Goal: Task Accomplishment & Management: Use online tool/utility

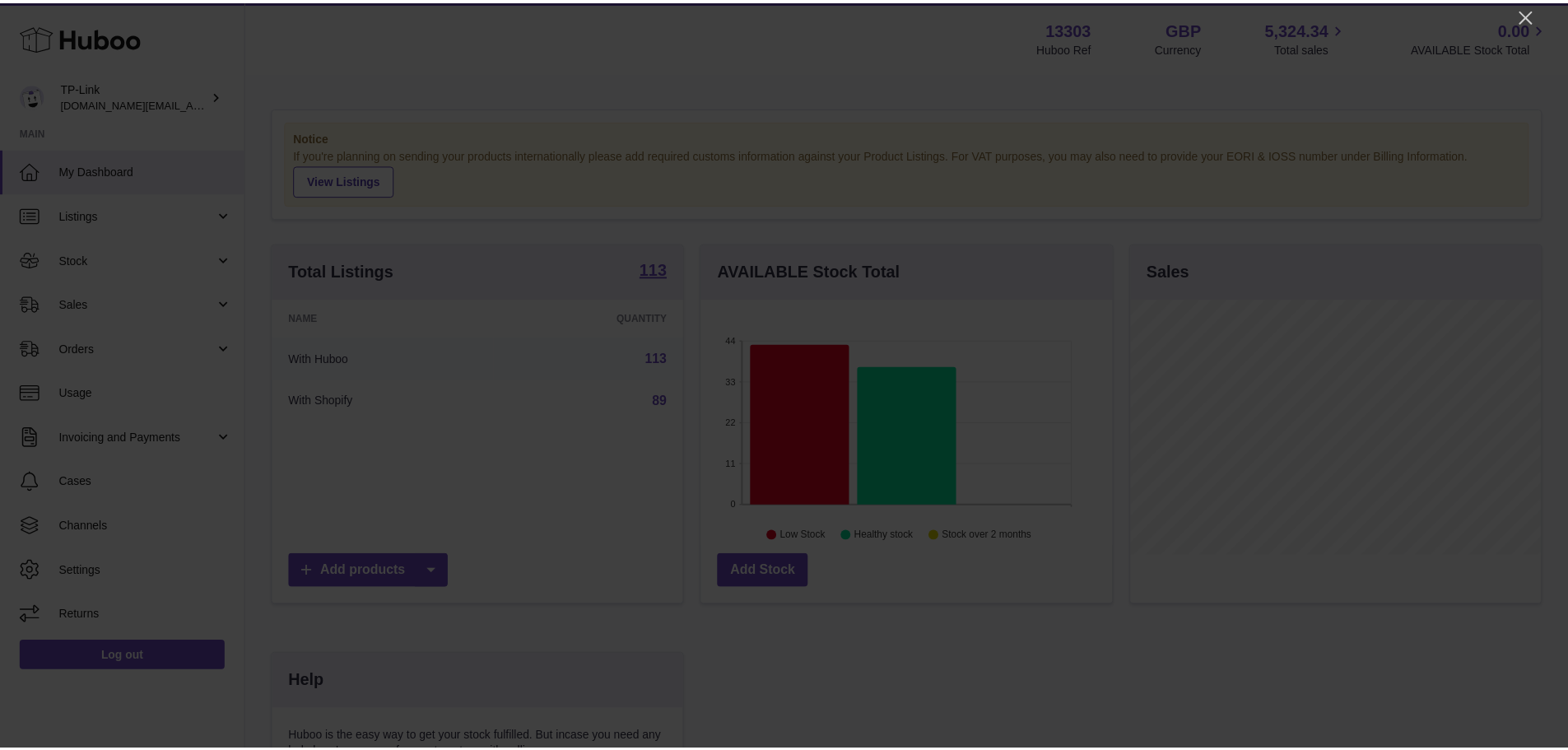
scroll to position [257, 415]
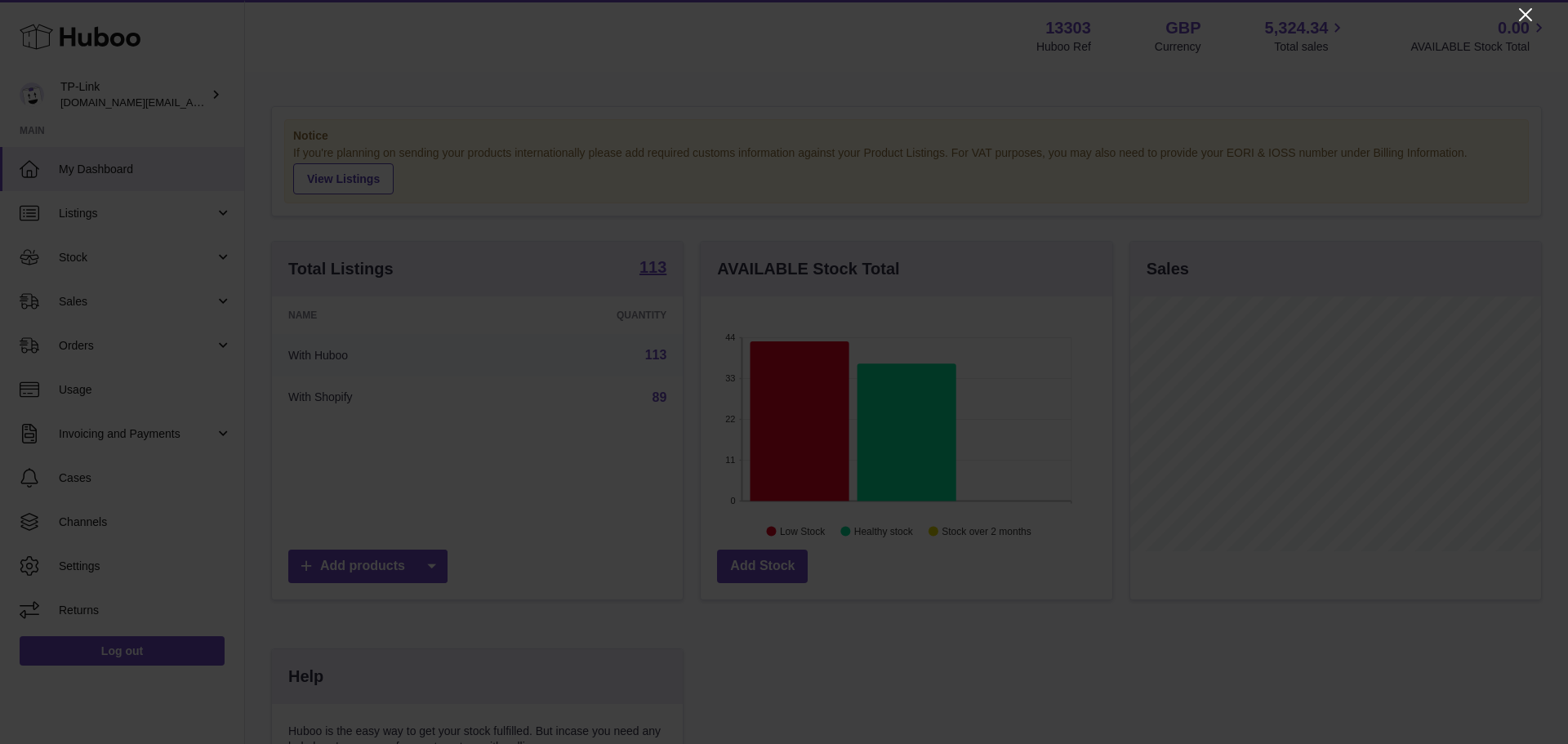
click at [1528, 13] on icon "Close" at bounding box center [1526, 14] width 13 height 13
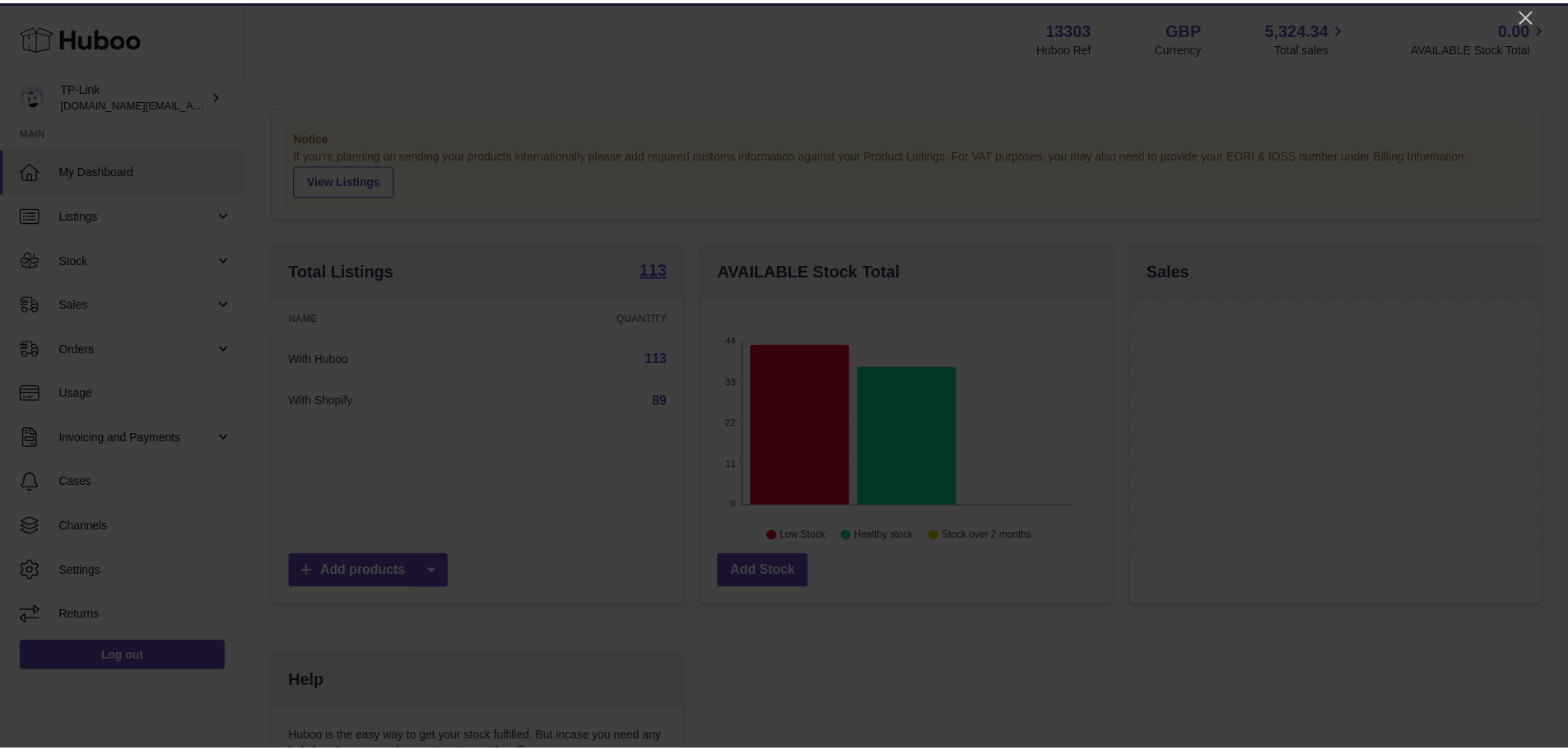
scroll to position [823123, 822684]
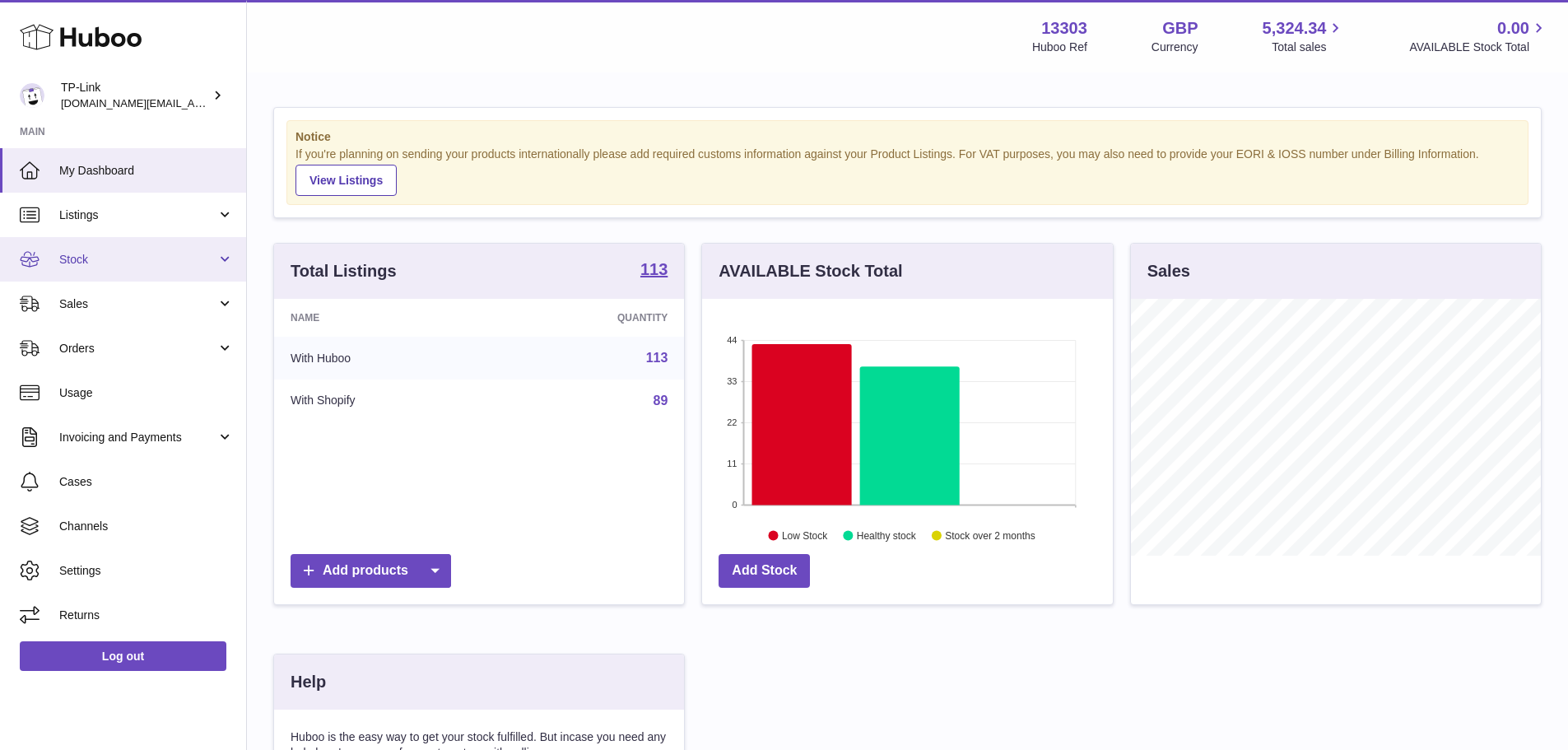
click at [156, 264] on span "Stock" at bounding box center [138, 260] width 157 height 16
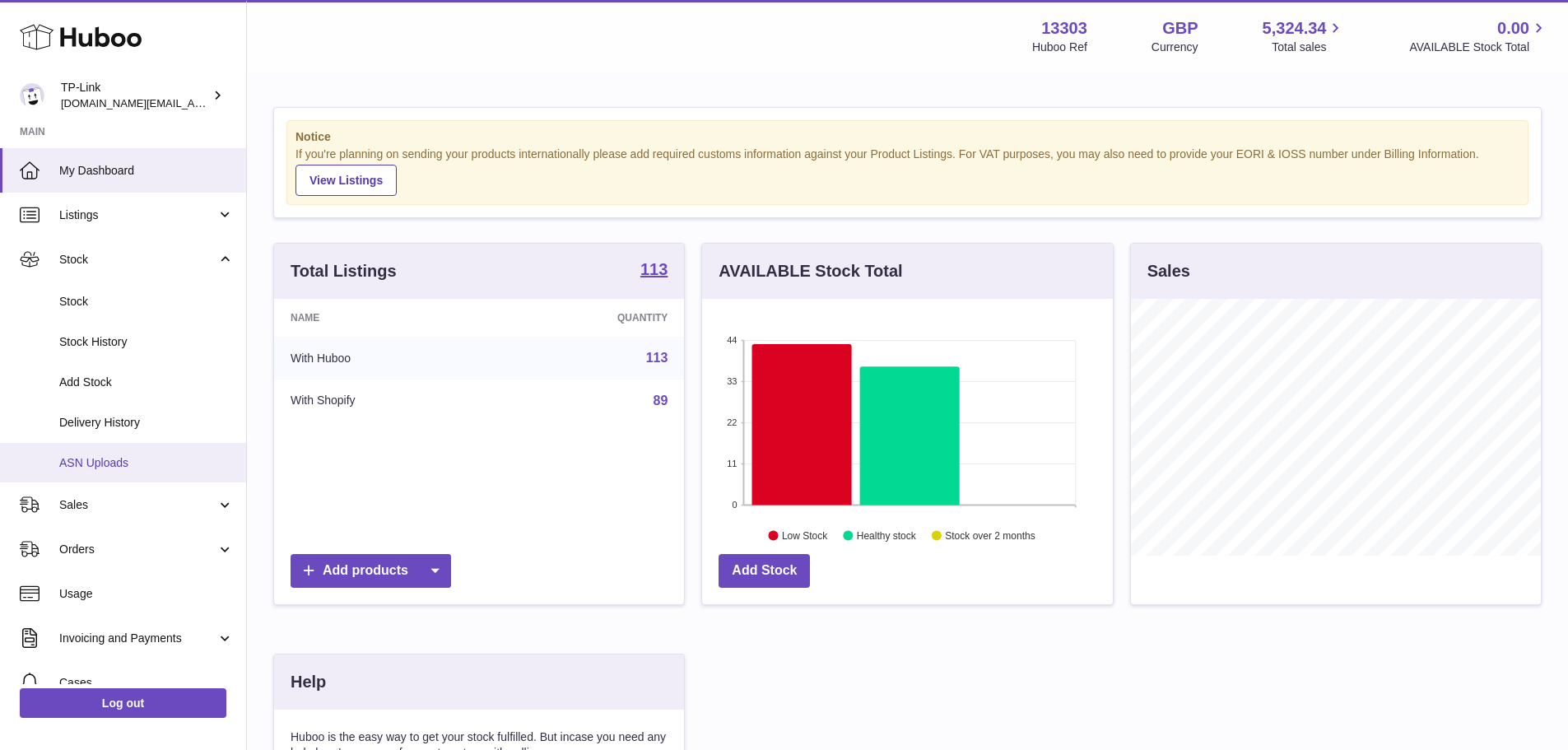
click at [133, 452] on link "ASN Uploads" at bounding box center [123, 463] width 246 height 41
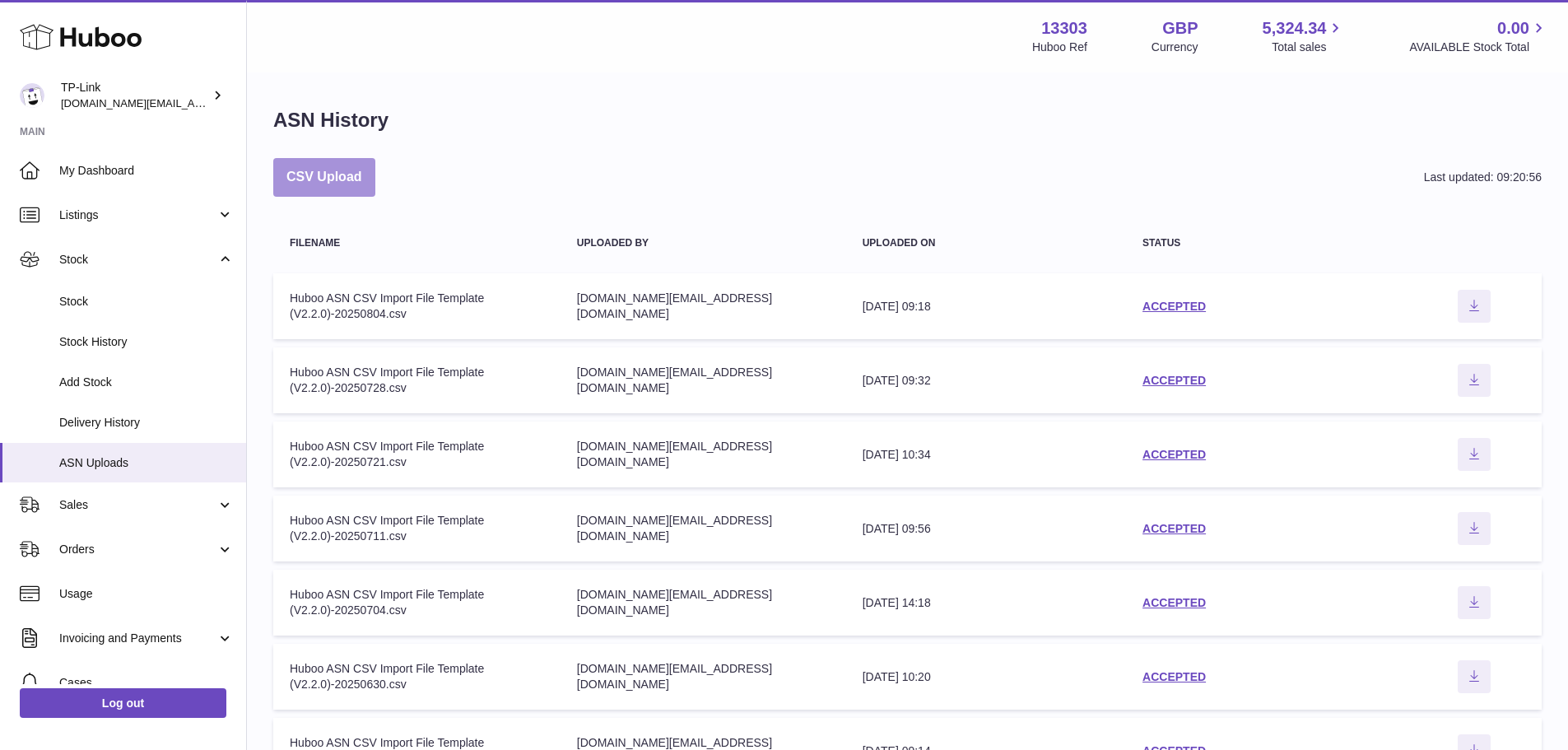
click at [341, 181] on button "CSV Upload" at bounding box center [324, 177] width 102 height 39
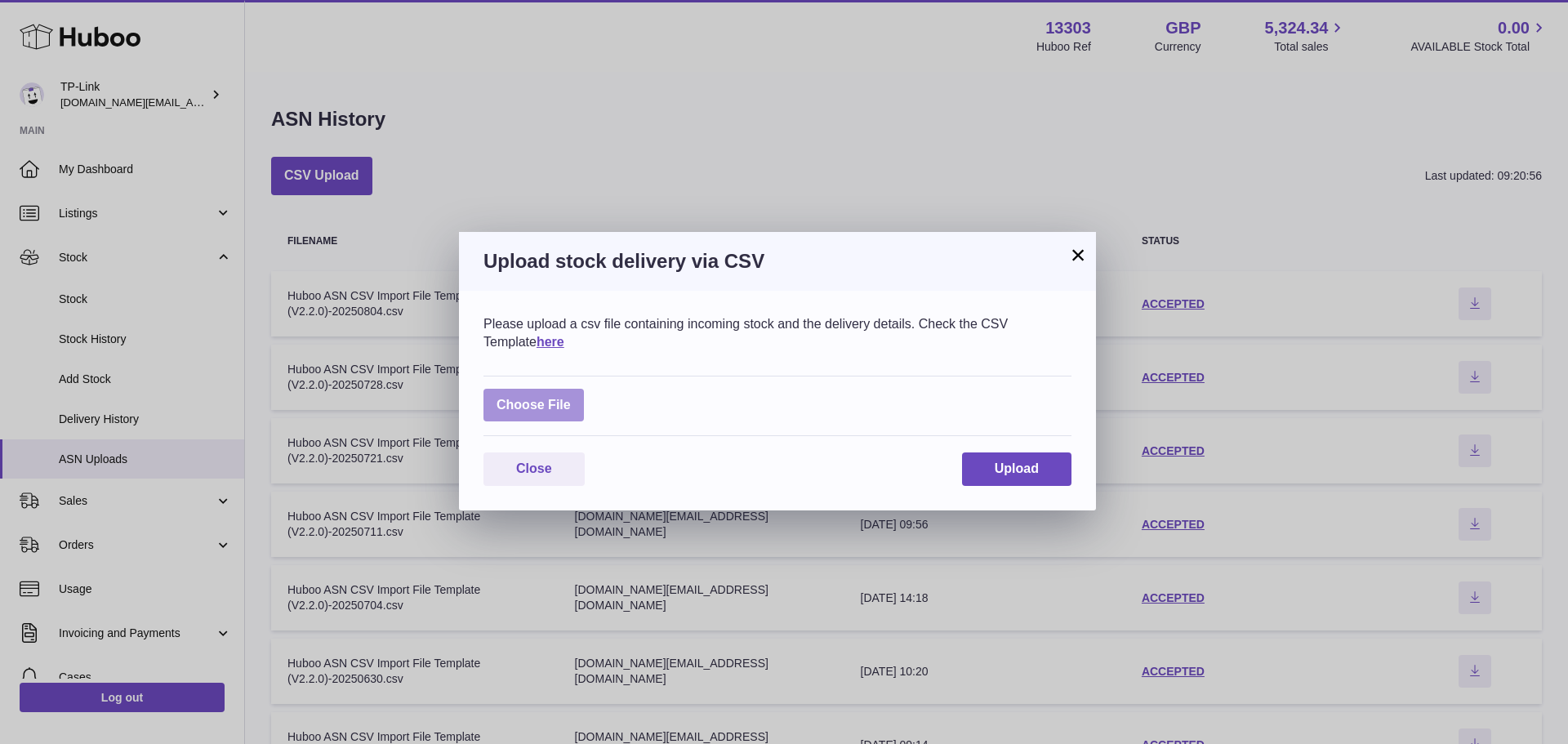
click at [537, 399] on label at bounding box center [534, 406] width 101 height 34
click at [571, 398] on input "file" at bounding box center [571, 397] width 1 height 1
type input "**********"
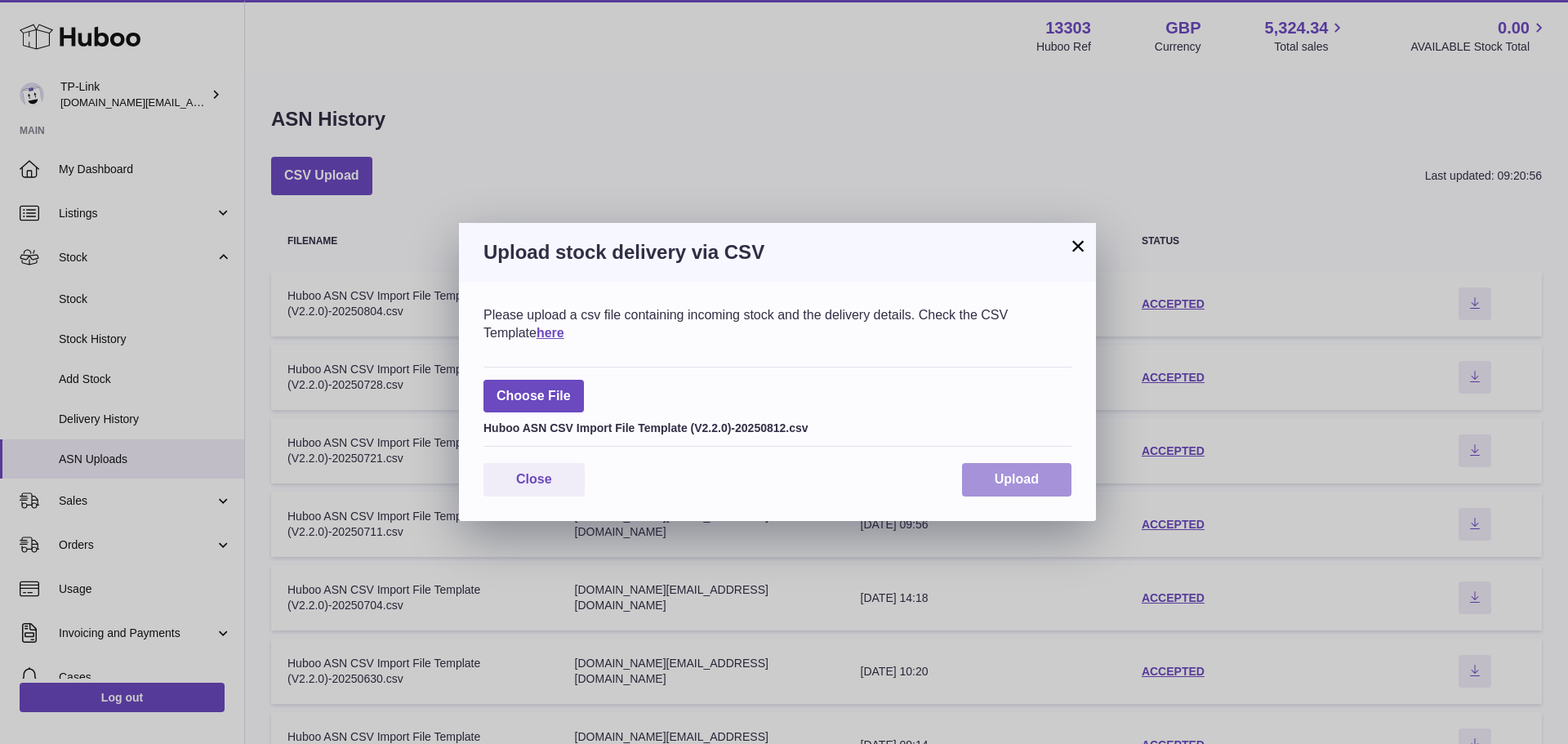
click at [1048, 477] on button "Upload" at bounding box center [1016, 480] width 109 height 34
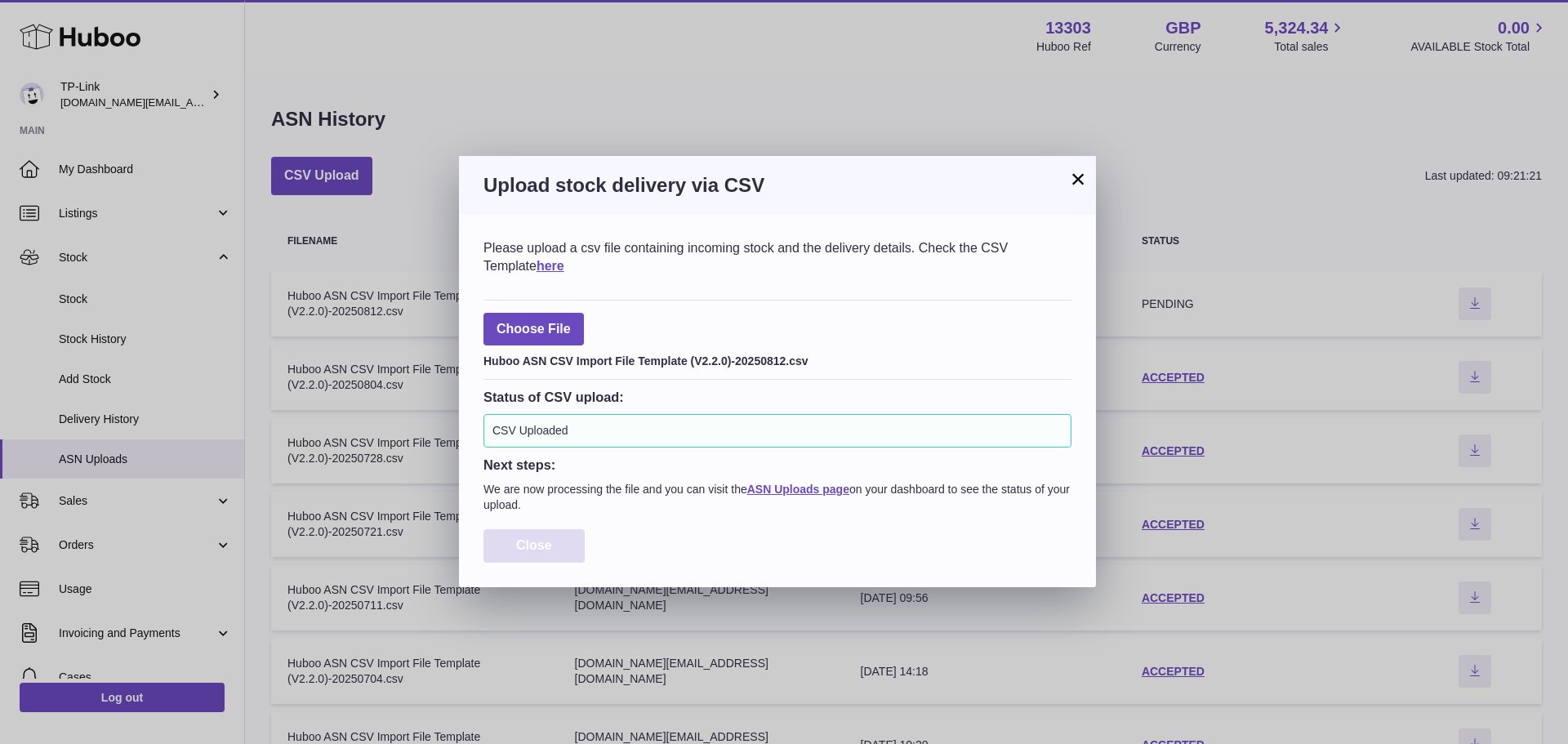
click at [561, 546] on button "Close" at bounding box center [534, 546] width 102 height 34
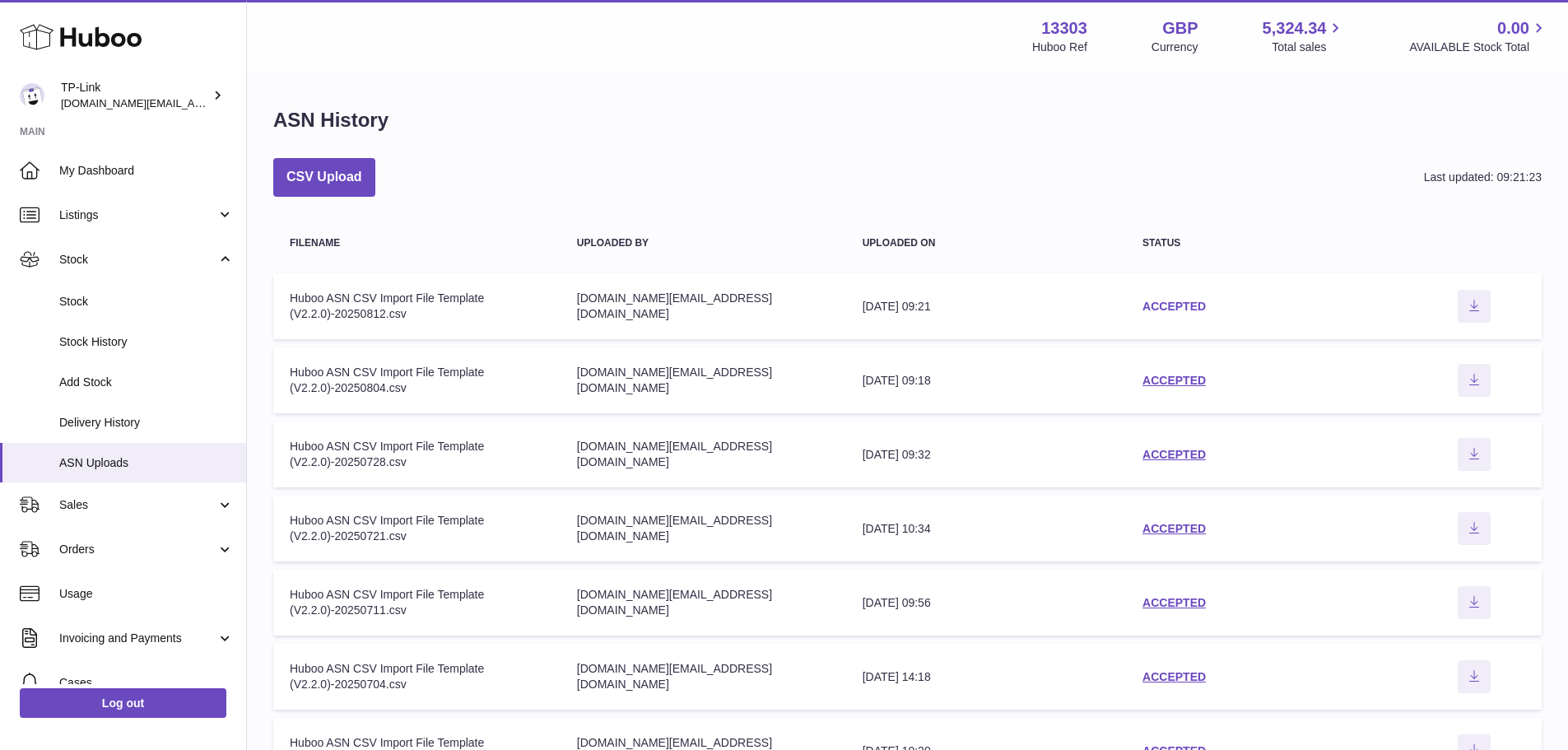
click at [1193, 306] on link "ACCEPTED" at bounding box center [1174, 306] width 64 height 13
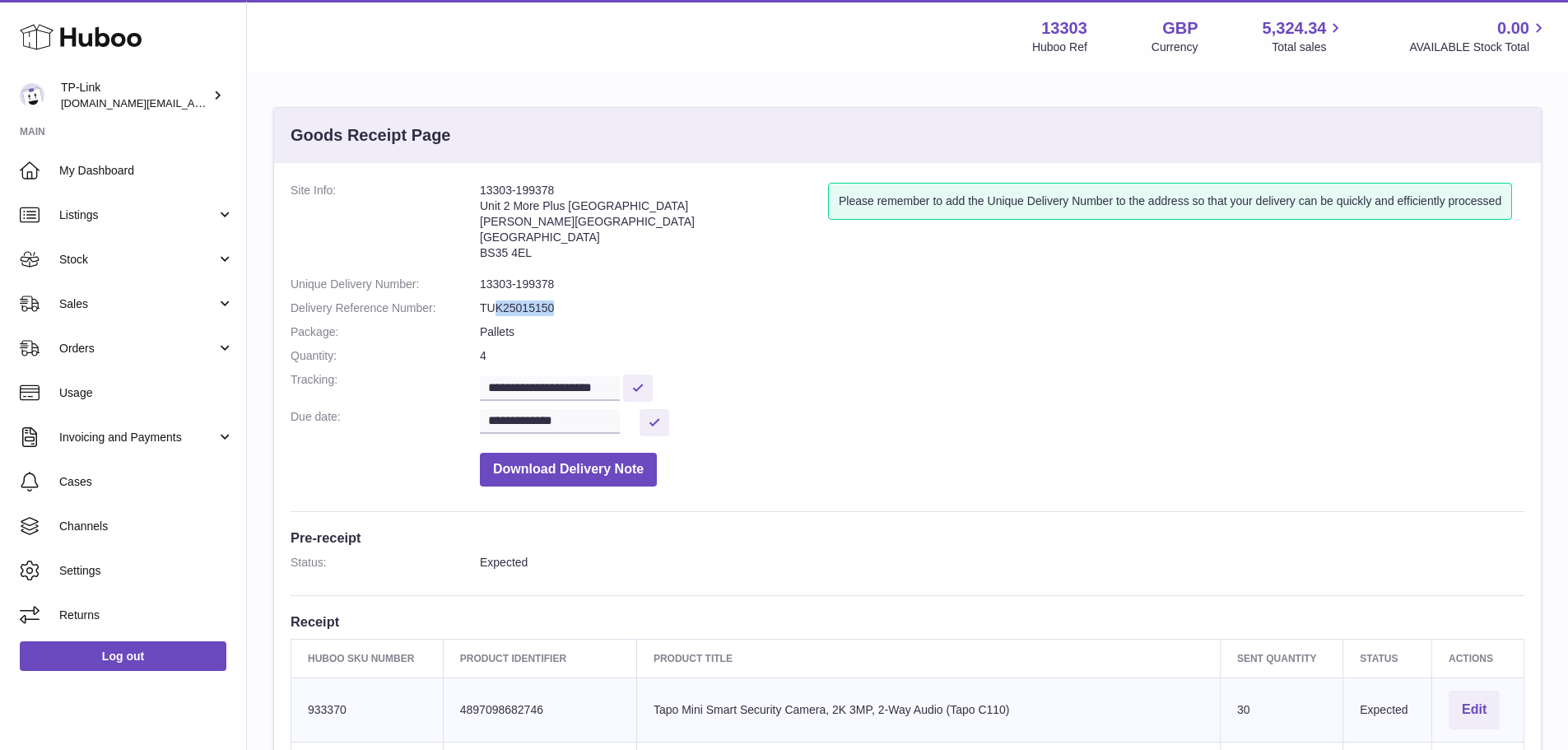
click at [493, 304] on dd "TUK25015150" at bounding box center [1002, 309] width 1045 height 16
click at [550, 301] on dd "TUK25015150" at bounding box center [1002, 309] width 1045 height 16
drag, startPoint x: 594, startPoint y: 305, endPoint x: 520, endPoint y: 304, distance: 74.0
click at [454, 308] on dl "**********" at bounding box center [908, 339] width 1233 height 312
click at [541, 305] on dd "TUK25015150" at bounding box center [1002, 309] width 1045 height 16
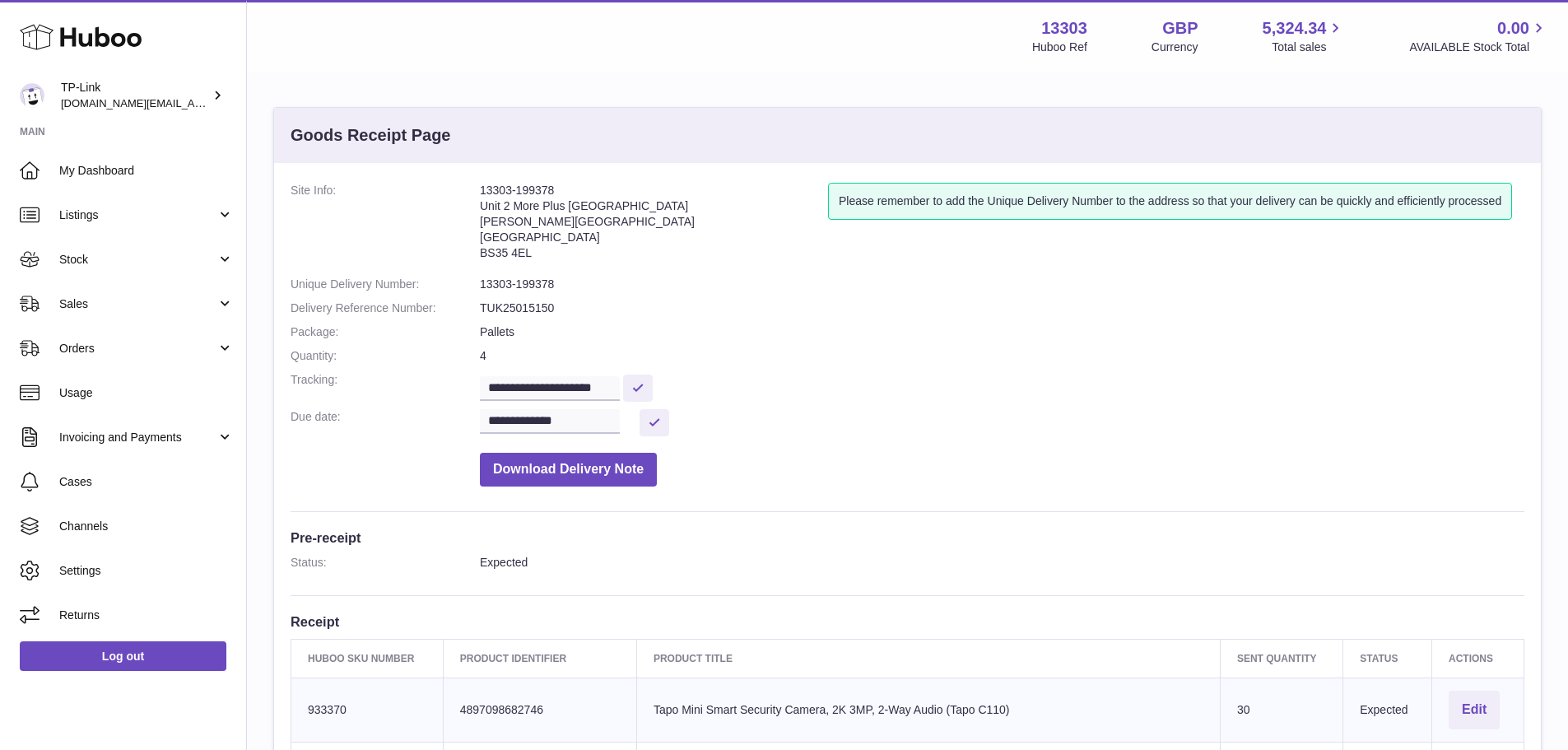
click at [579, 308] on dd "TUK25015150" at bounding box center [1002, 309] width 1045 height 16
drag, startPoint x: 584, startPoint y: 307, endPoint x: 441, endPoint y: 306, distance: 143.0
click at [441, 306] on dl "**********" at bounding box center [908, 339] width 1233 height 312
click at [479, 301] on dt "Delivery Reference Number:" at bounding box center [385, 309] width 190 height 16
click at [562, 305] on dd "TUK25015150" at bounding box center [1002, 309] width 1045 height 16
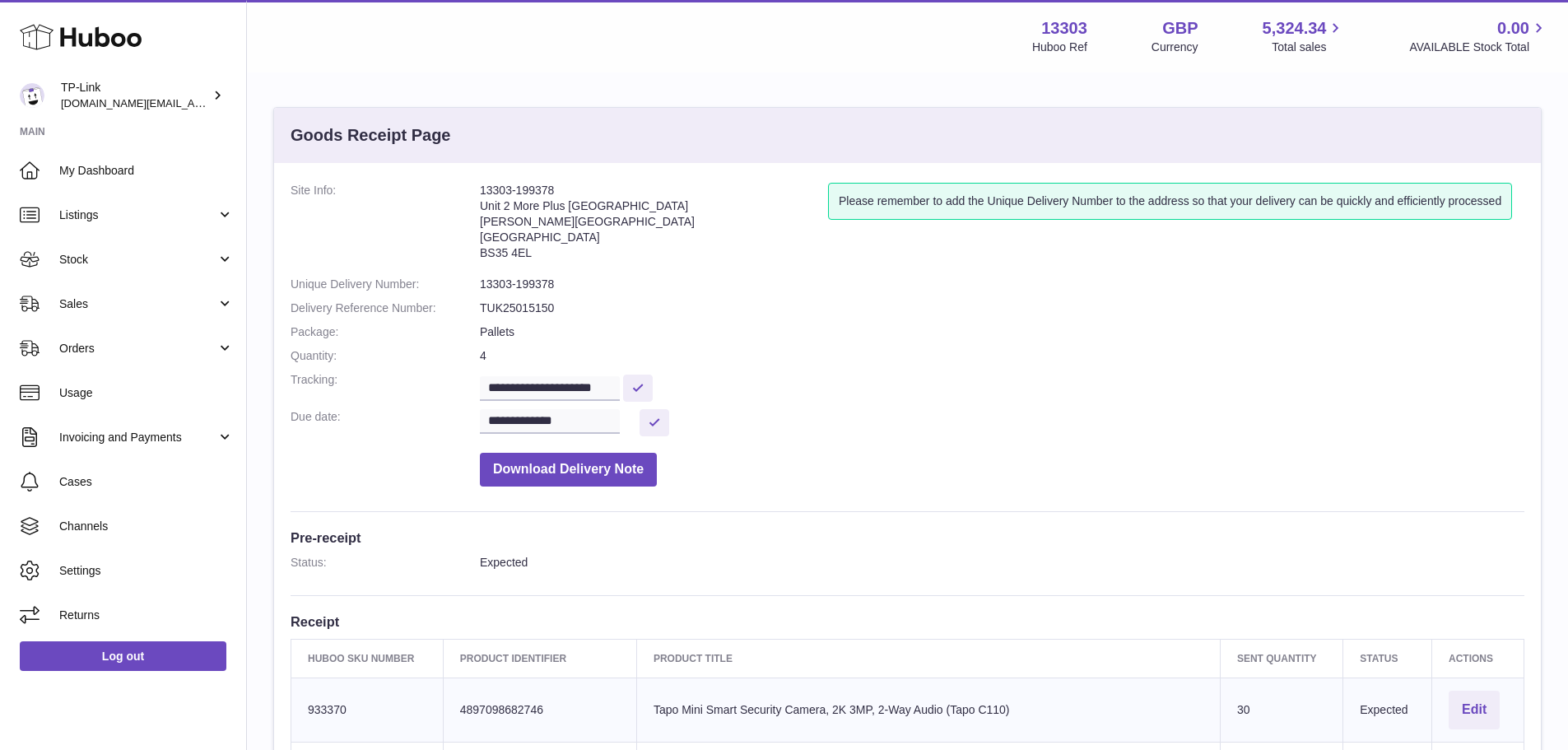
click at [547, 310] on dd "TUK25015150" at bounding box center [1002, 309] width 1045 height 16
copy dd "TUK25015150"
click at [656, 306] on dd "TUK25015150" at bounding box center [1002, 309] width 1045 height 16
drag, startPoint x: 527, startPoint y: 286, endPoint x: 481, endPoint y: 286, distance: 46.0
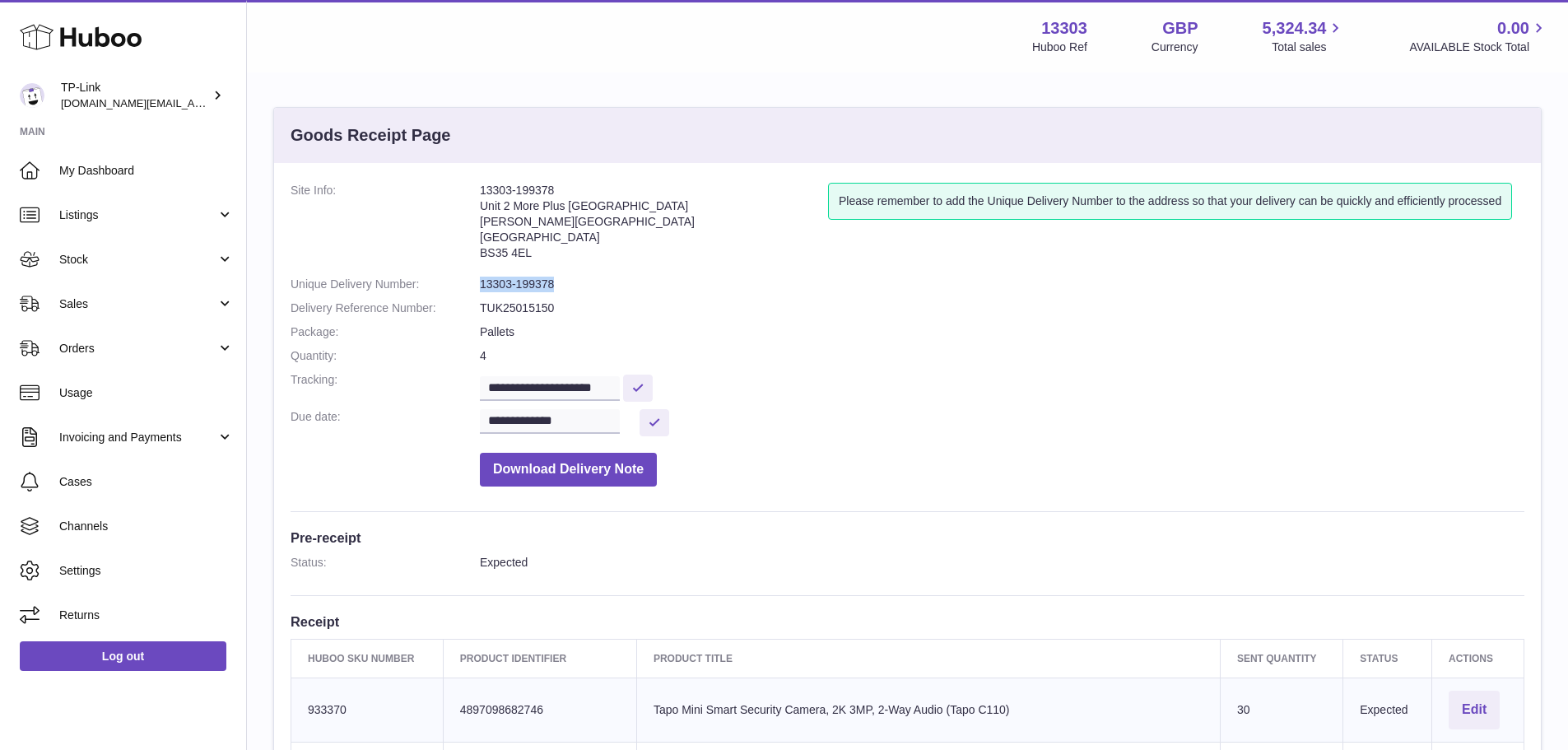
click at [481, 286] on dd "13303-199378" at bounding box center [1002, 284] width 1045 height 16
copy dd "13303-199378"
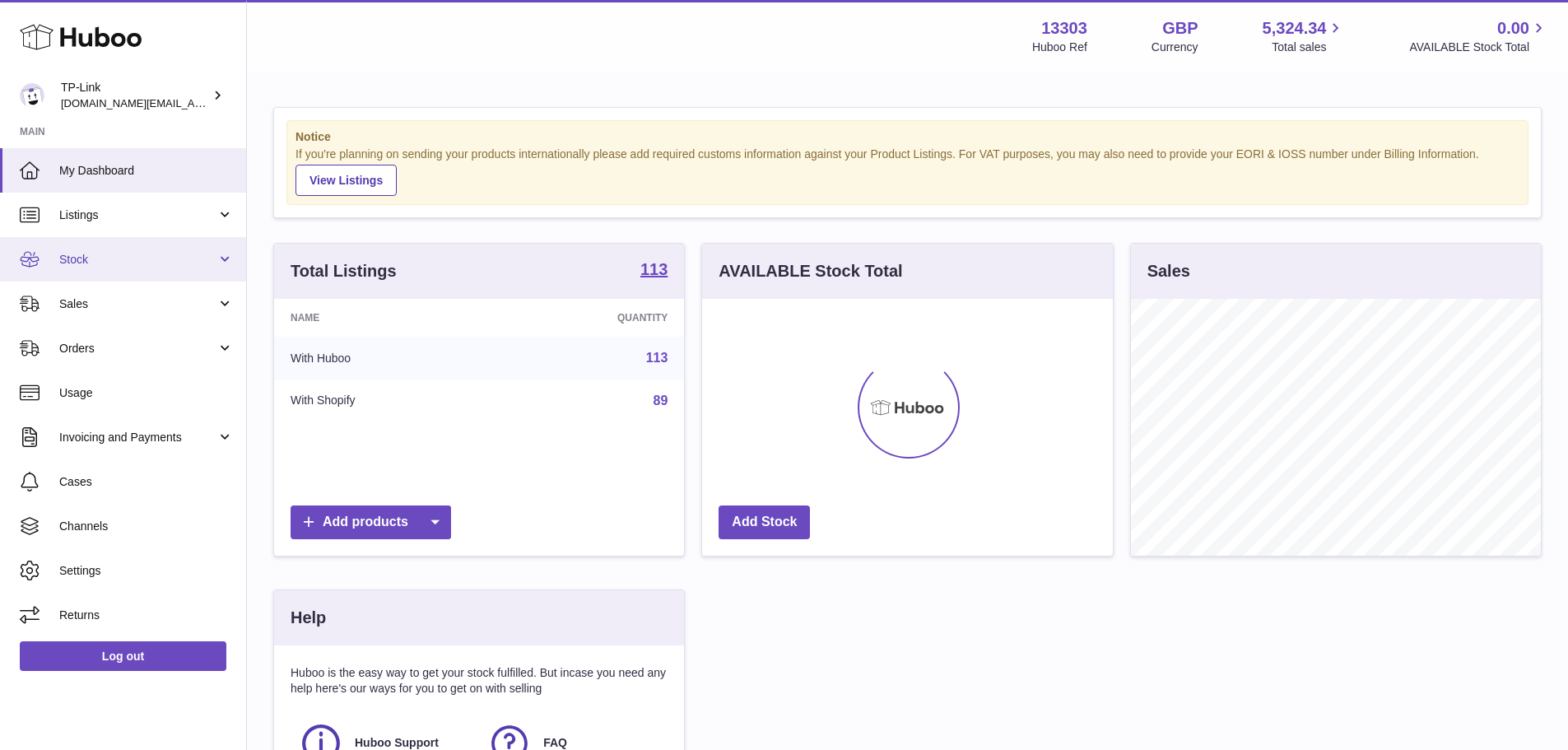
scroll to position [257, 411]
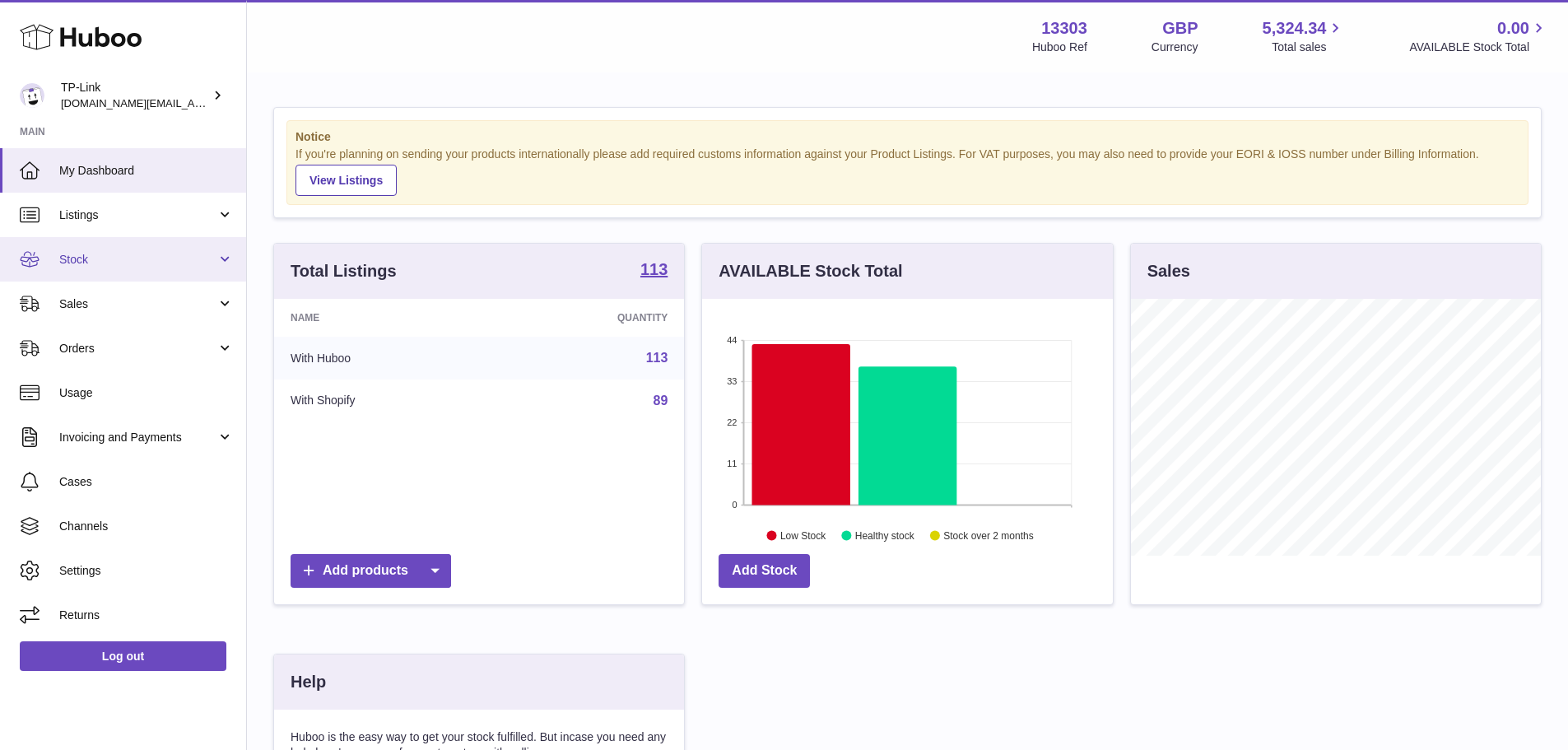
click at [143, 249] on link "Stock" at bounding box center [123, 259] width 246 height 45
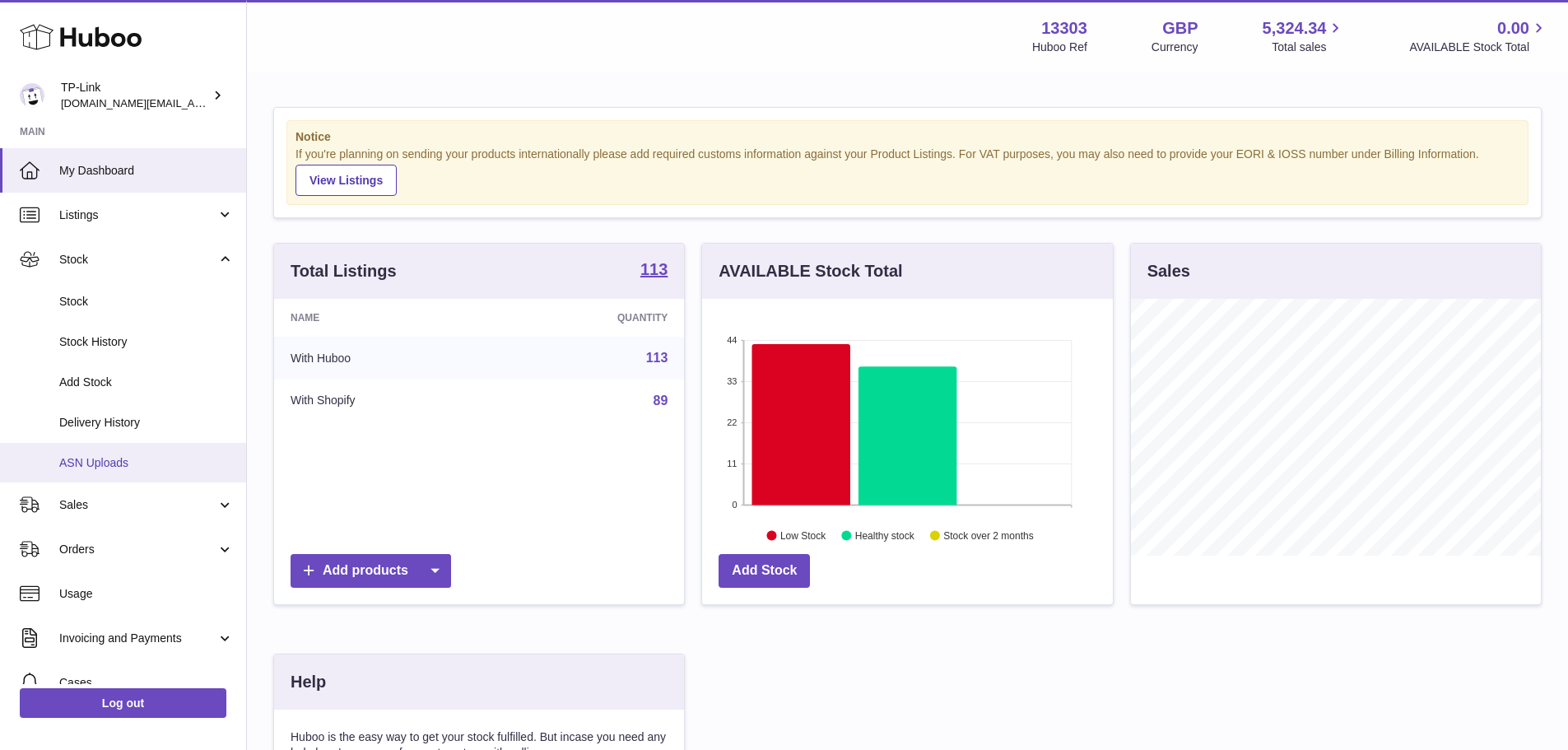
click at [129, 462] on span "ASN Uploads" at bounding box center [147, 463] width 175 height 16
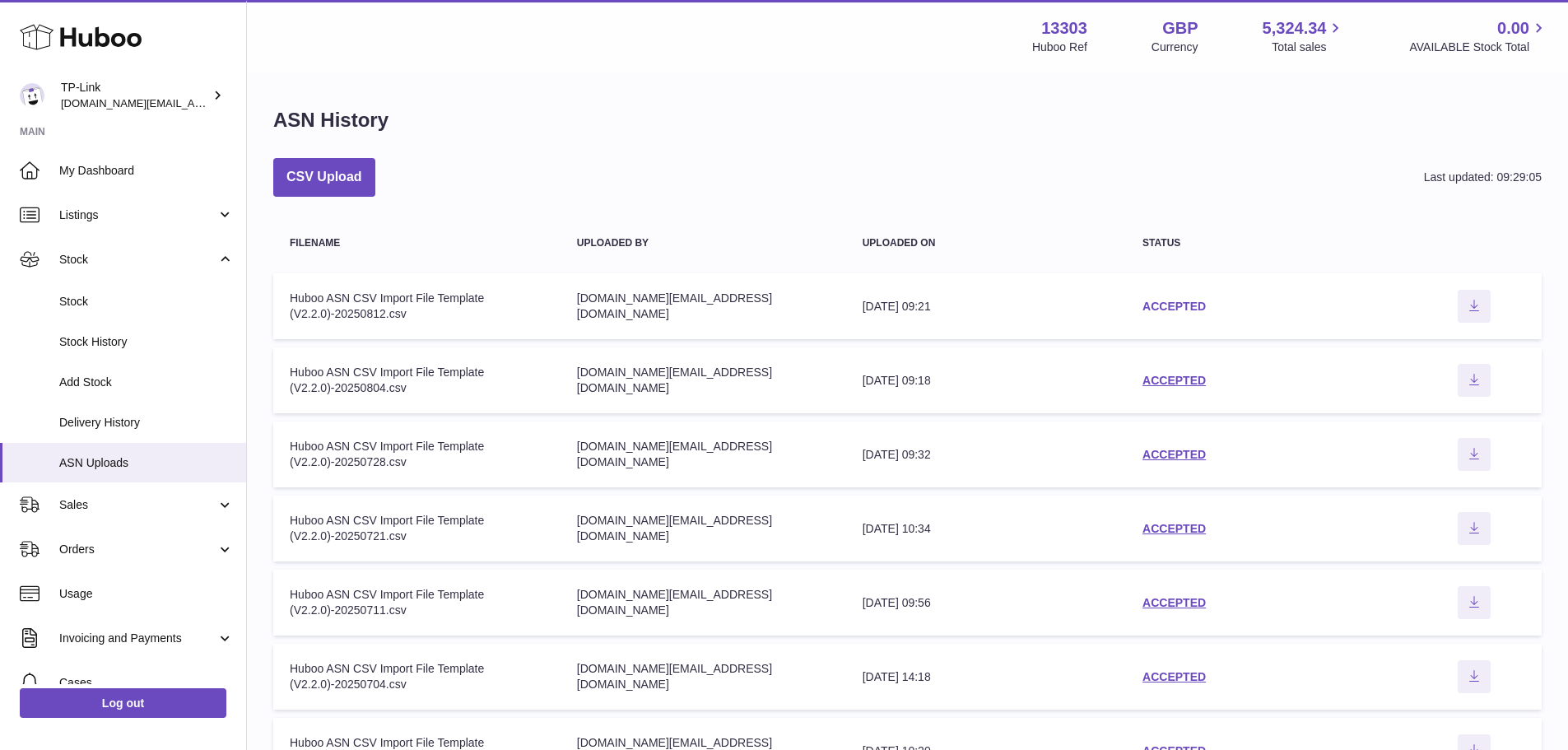
click at [1186, 310] on link "ACCEPTED" at bounding box center [1174, 306] width 64 height 13
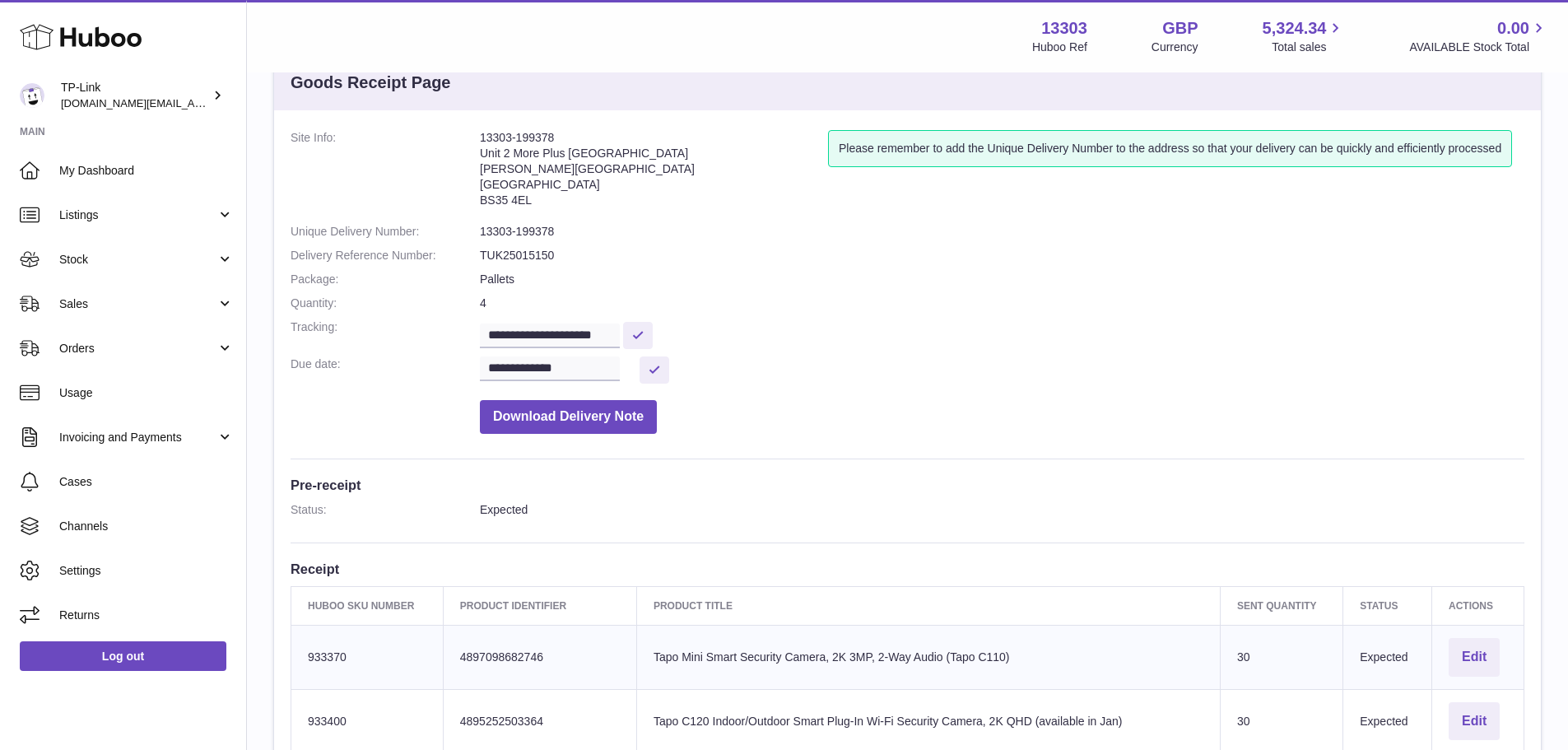
scroll to position [82, 0]
